Goal: Ask a question

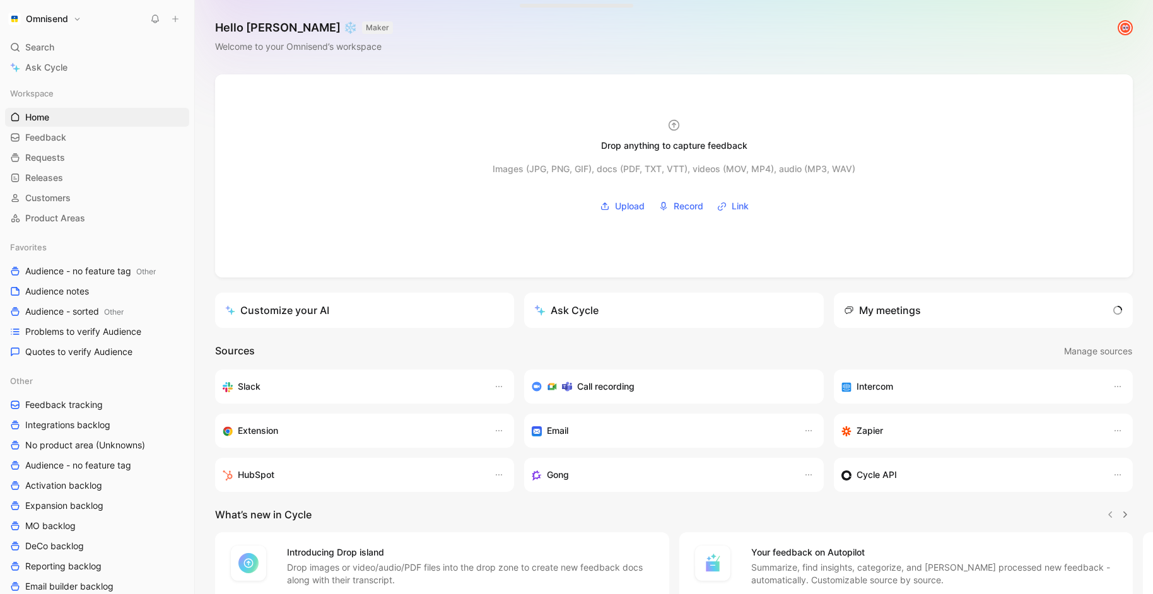
click at [596, 304] on div "Ask Cycle" at bounding box center [566, 310] width 64 height 15
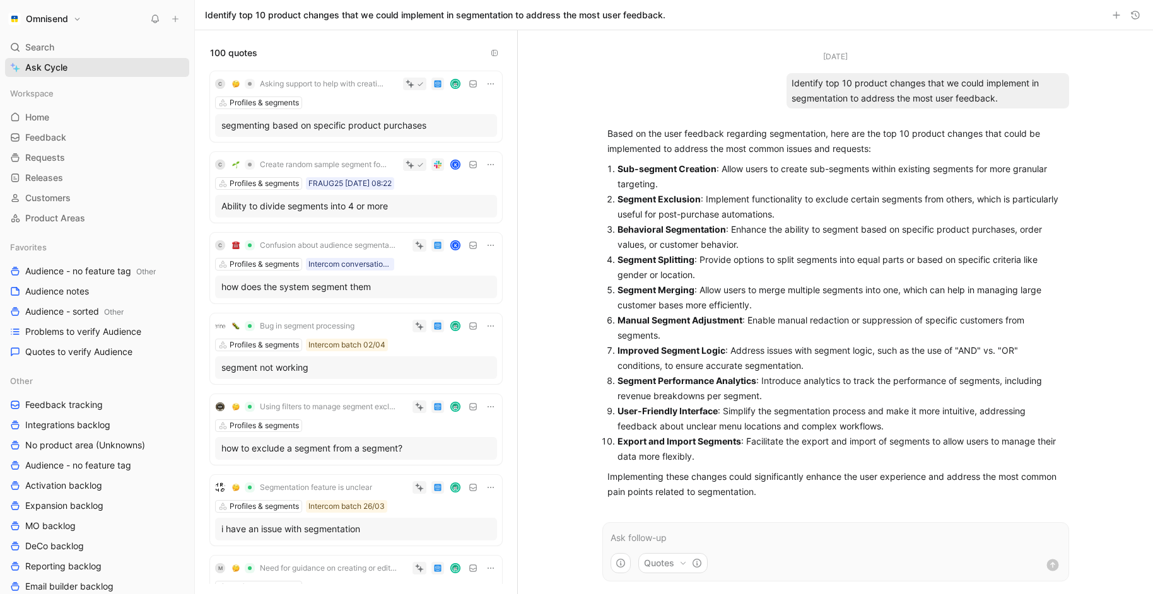
click at [118, 71] on link "Ask Cycle" at bounding box center [97, 67] width 184 height 19
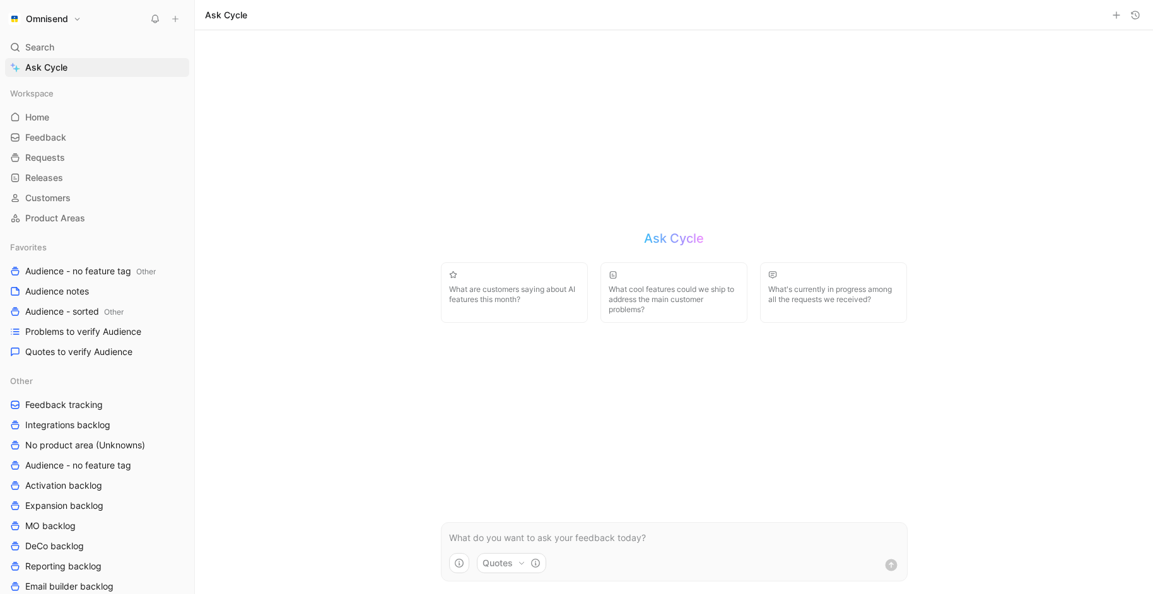
click at [722, 536] on p at bounding box center [674, 538] width 451 height 15
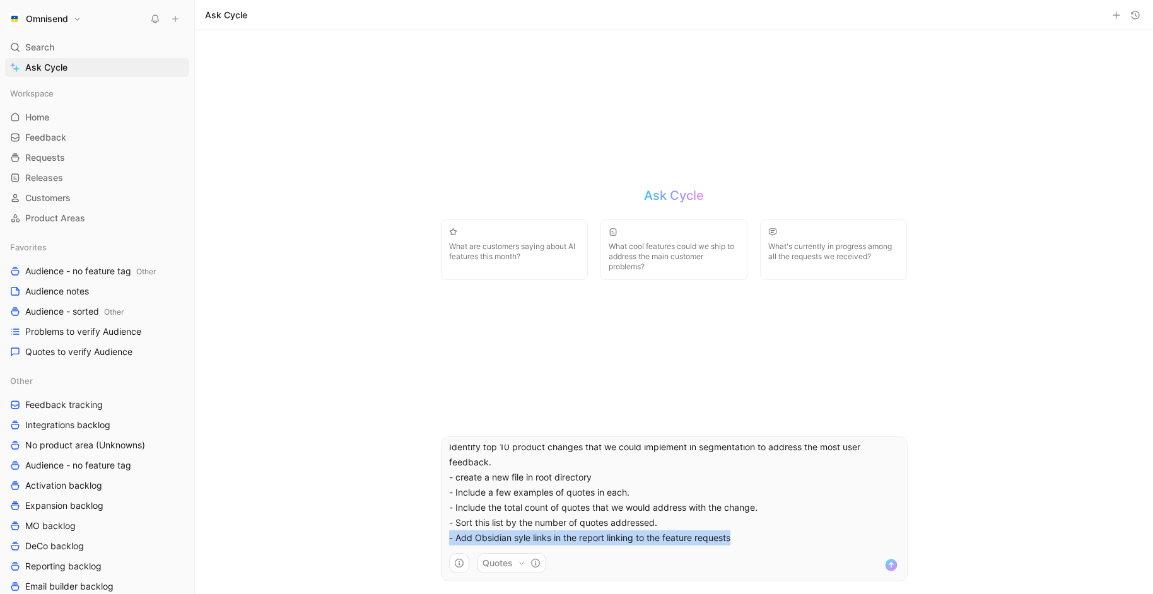
drag, startPoint x: 729, startPoint y: 534, endPoint x: 443, endPoint y: 538, distance: 286.5
click at [443, 538] on div "Identify top 10 product changes that we could implement in segmentation to addr…" at bounding box center [675, 495] width 466 height 101
click at [782, 504] on p "- Include the total count of quotes that we would address with the change." at bounding box center [674, 507] width 451 height 15
click at [721, 494] on p "- Include a few examples of quotes in each." at bounding box center [674, 492] width 451 height 15
click at [691, 484] on p "- create a new file in root directory" at bounding box center [674, 477] width 451 height 15
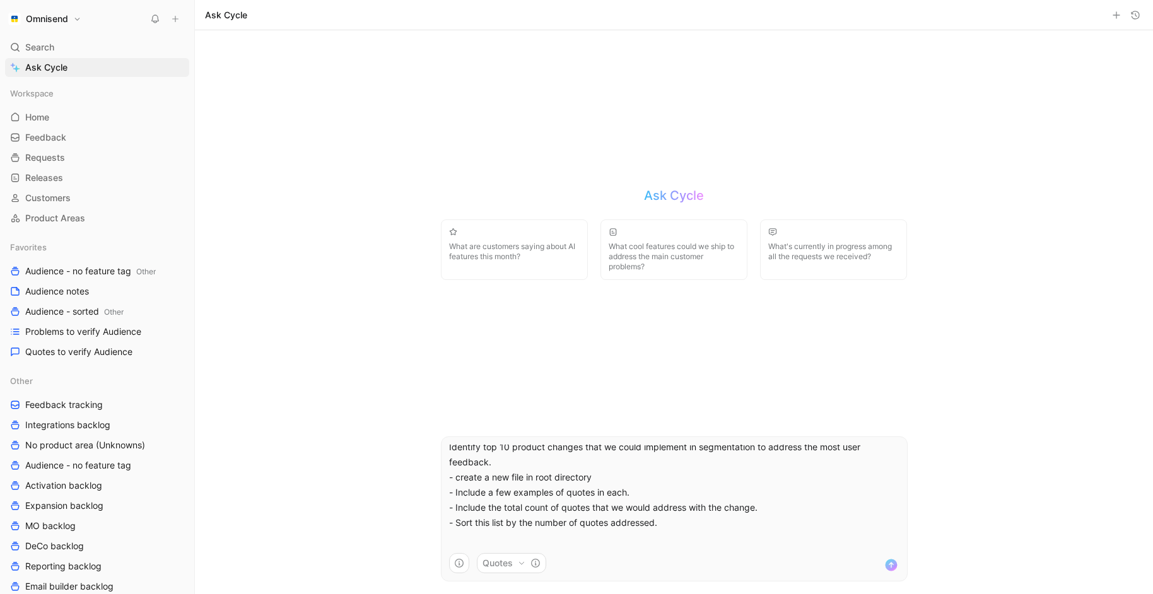
scroll to position [0, 0]
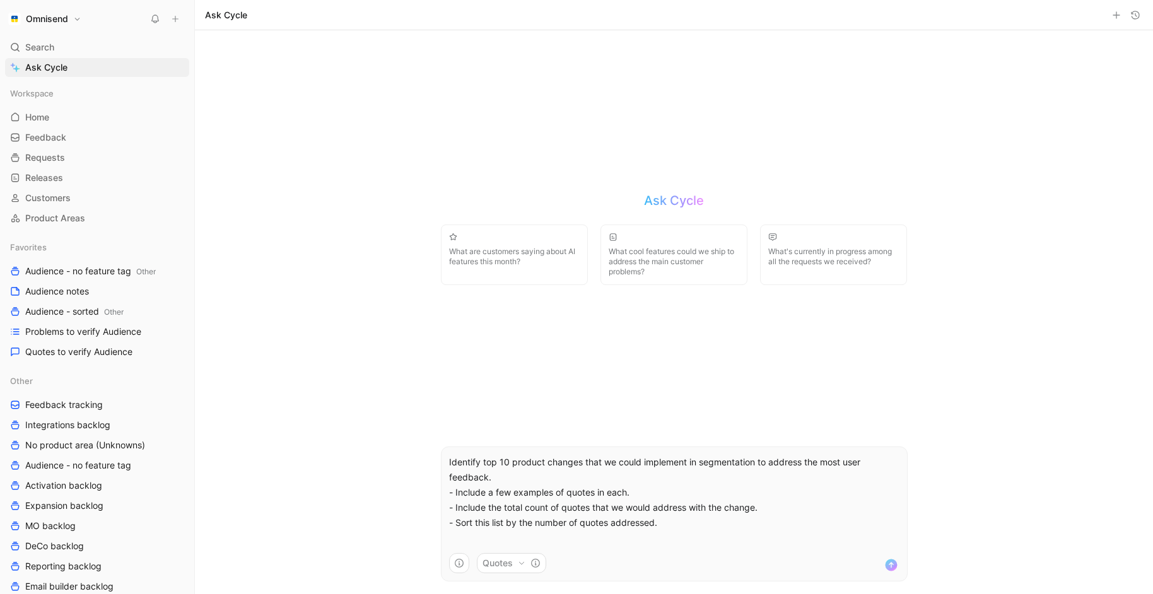
click at [651, 531] on p at bounding box center [674, 538] width 451 height 15
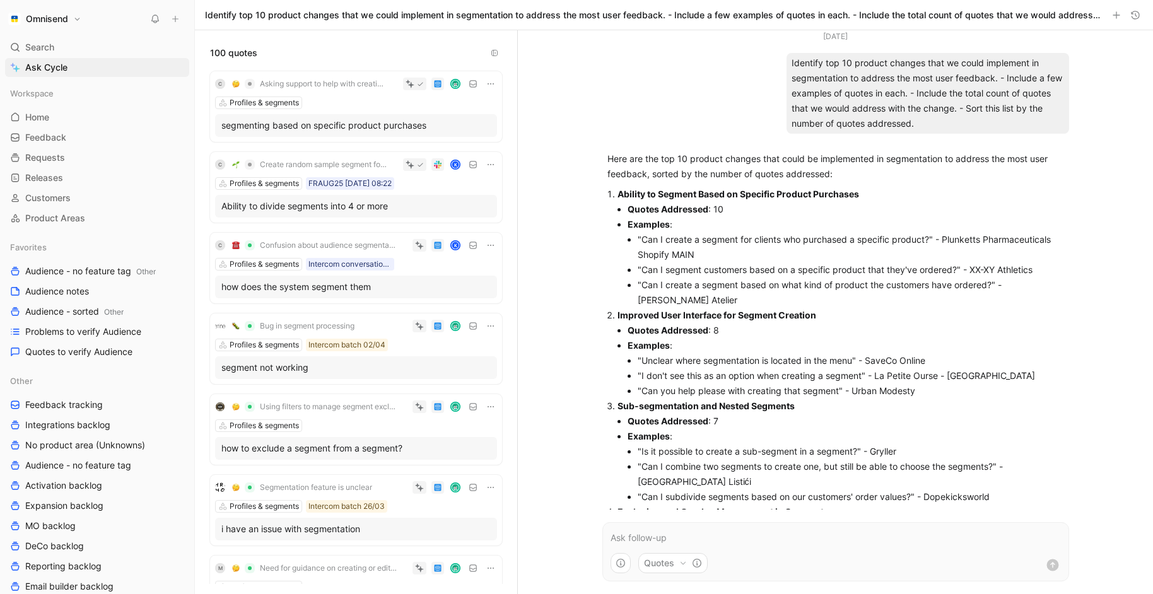
click at [0, 0] on button "button" at bounding box center [0, 0] width 0 height 0
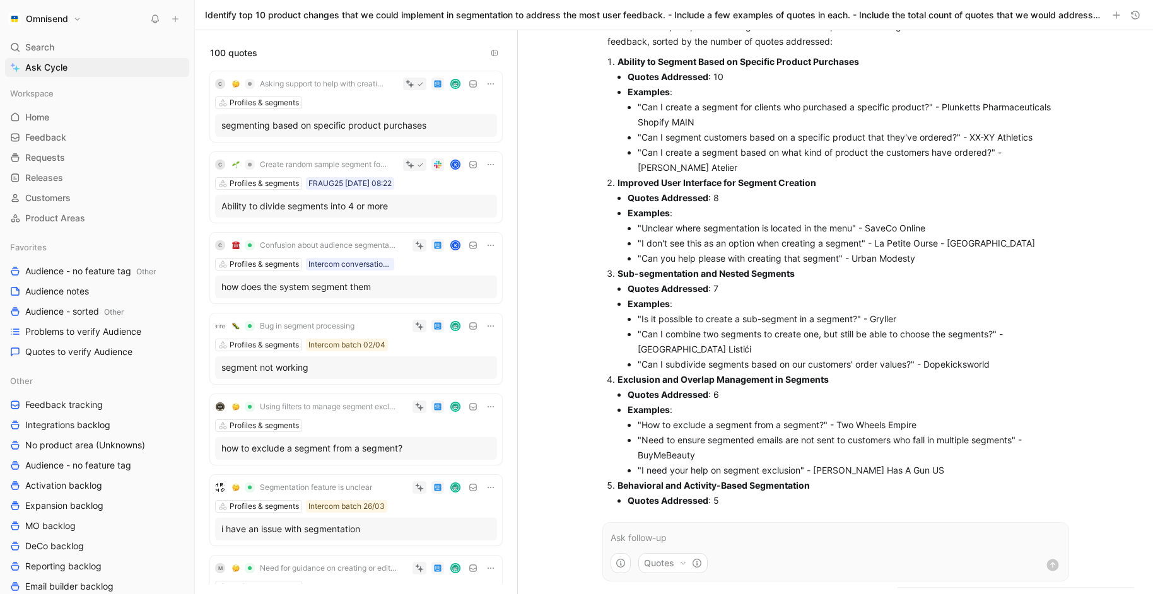
scroll to position [138, 0]
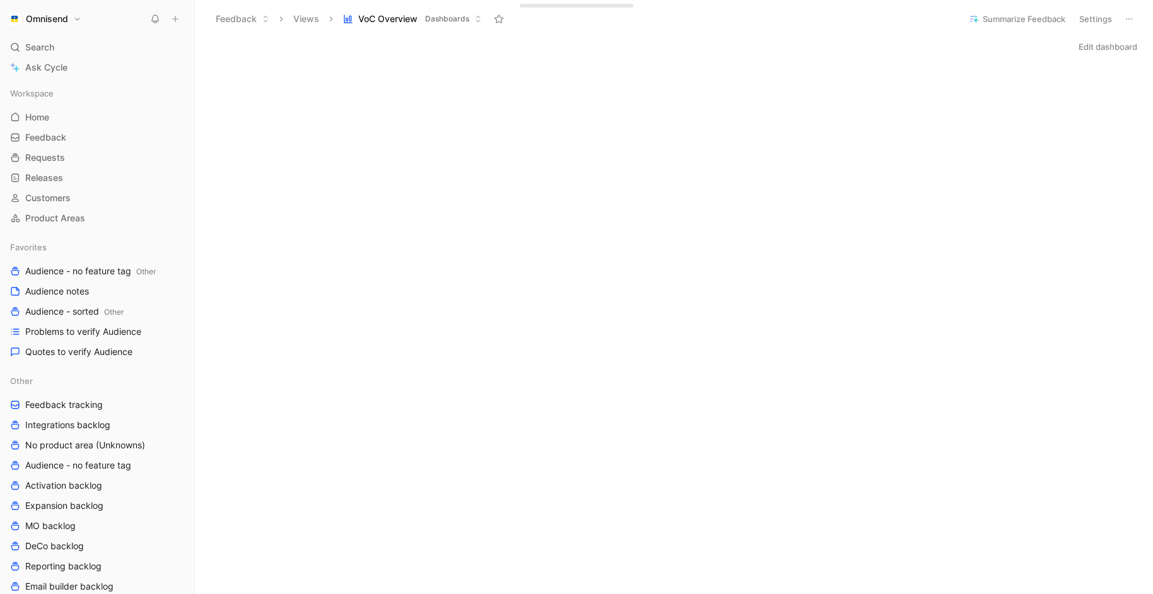
scroll to position [61, 0]
